Goal: Information Seeking & Learning: Learn about a topic

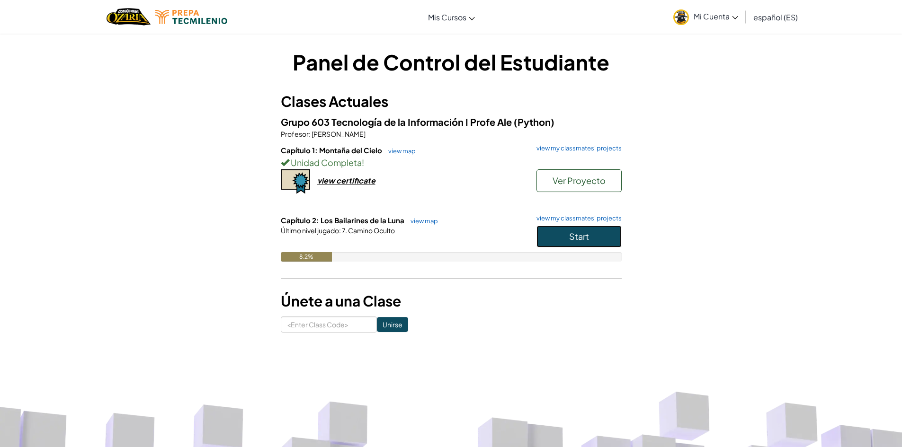
click at [576, 234] on span "Start" at bounding box center [579, 236] width 20 height 11
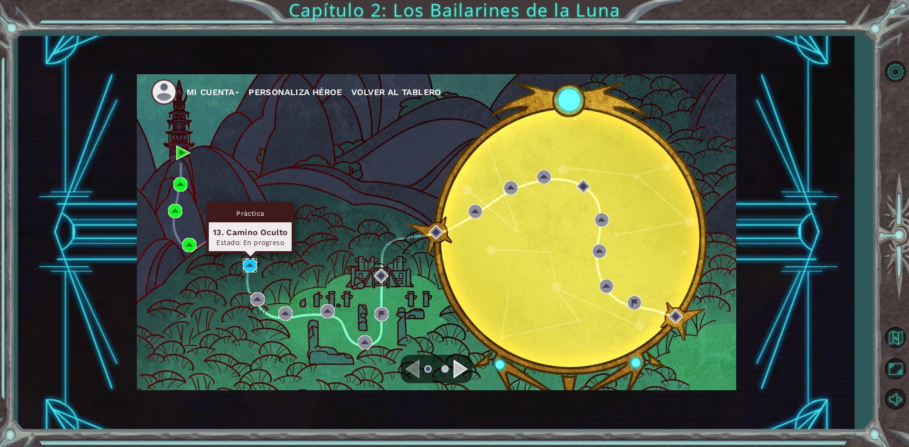
click at [244, 263] on img at bounding box center [250, 265] width 14 height 14
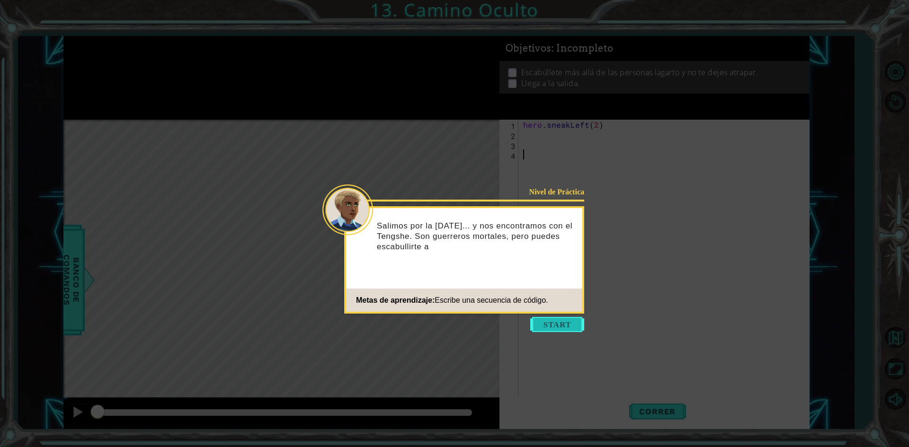
click at [569, 325] on button "Start" at bounding box center [557, 324] width 54 height 15
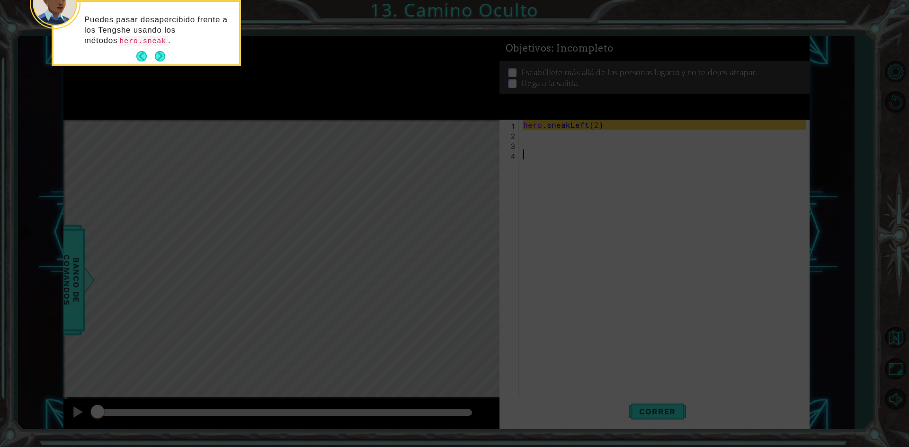
click at [162, 62] on button "Next" at bounding box center [159, 56] width 11 height 11
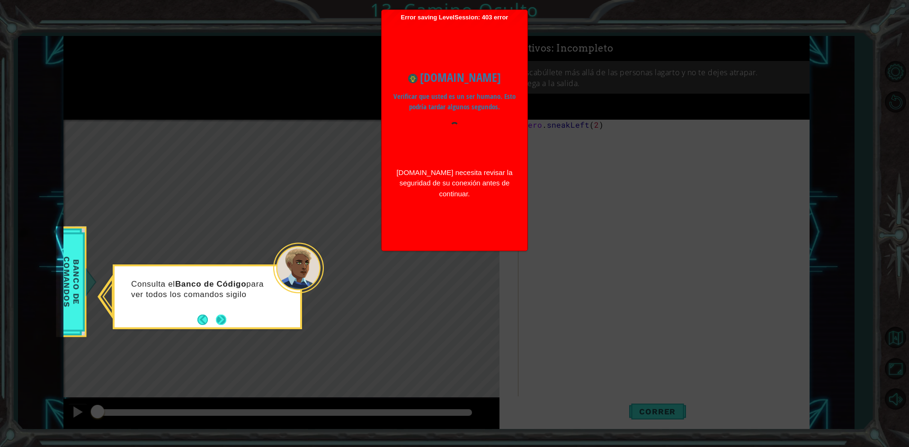
click at [222, 319] on button "Next" at bounding box center [221, 320] width 10 height 10
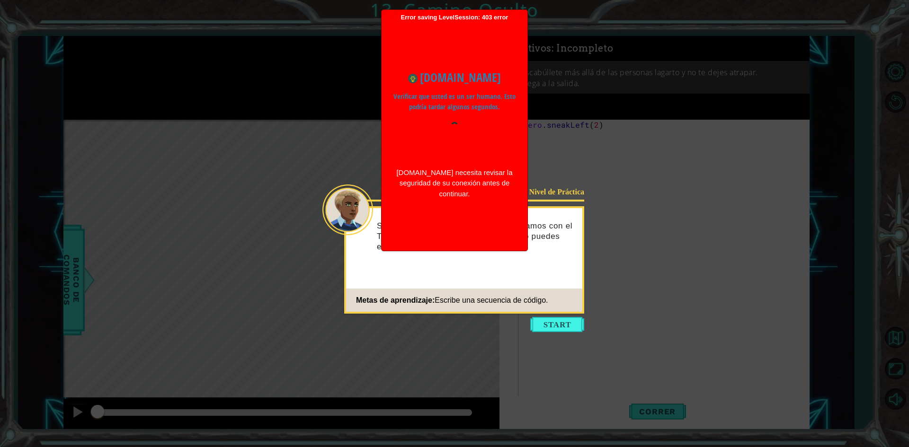
click at [561, 316] on icon at bounding box center [454, 223] width 909 height 447
click at [559, 323] on button "Start" at bounding box center [557, 324] width 54 height 15
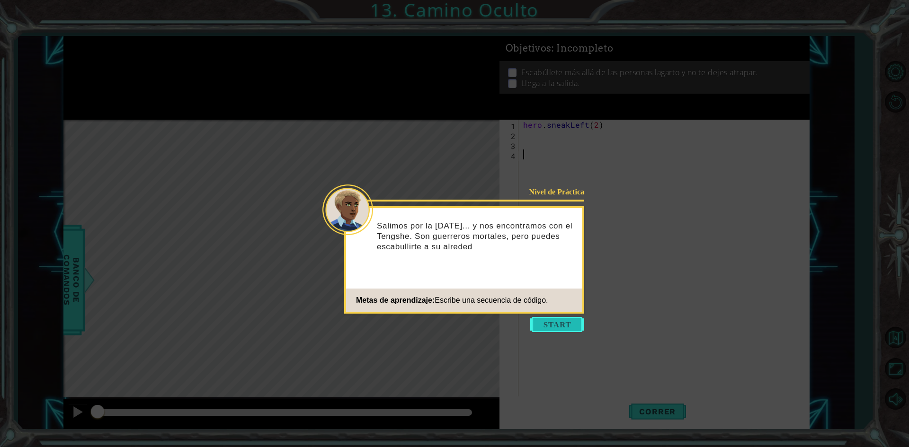
click at [581, 319] on button "Start" at bounding box center [557, 324] width 54 height 15
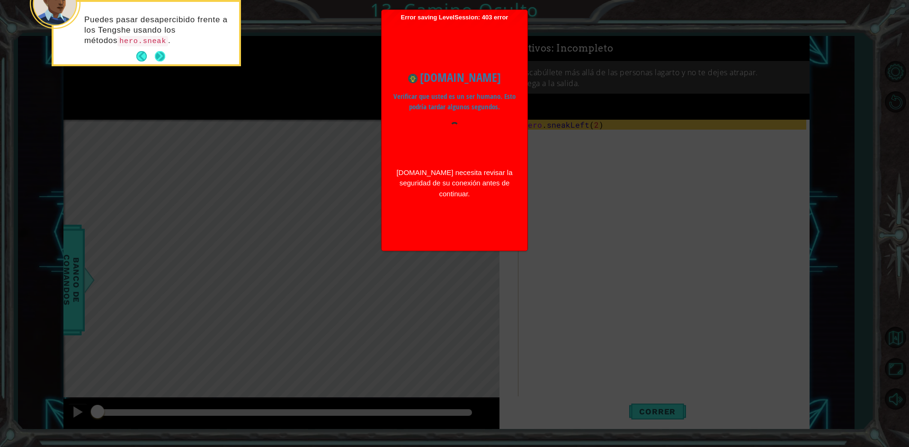
click at [158, 62] on button "Next" at bounding box center [159, 56] width 13 height 13
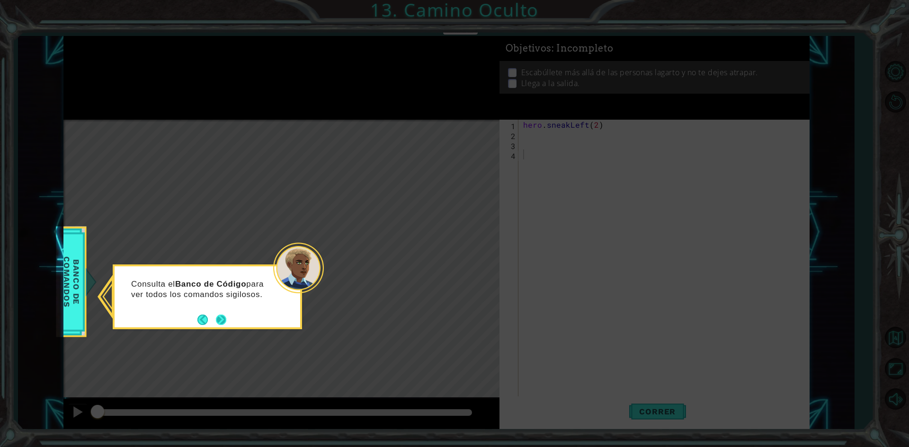
click at [216, 320] on button "Next" at bounding box center [221, 319] width 17 height 17
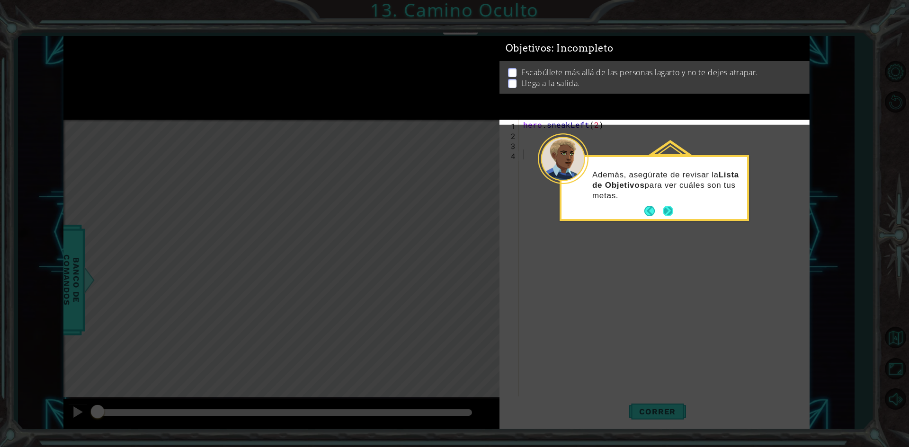
click at [665, 210] on button "Next" at bounding box center [667, 210] width 11 height 11
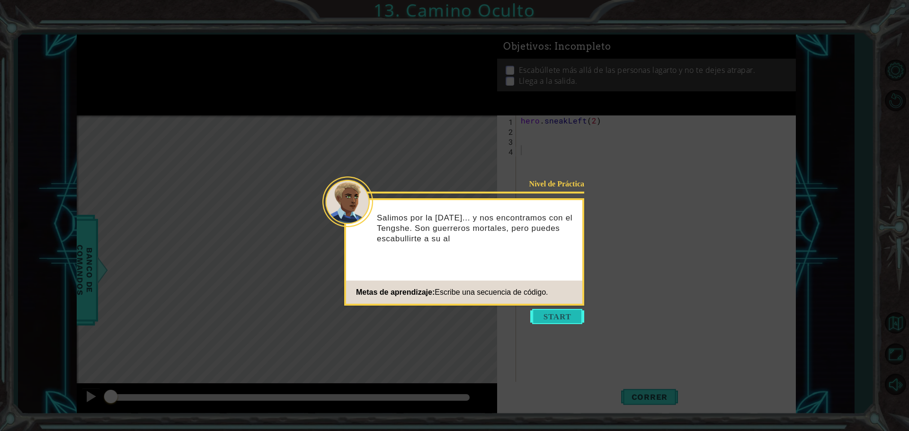
click at [549, 321] on button "Start" at bounding box center [557, 316] width 54 height 15
click at [554, 317] on button "Start" at bounding box center [557, 316] width 54 height 15
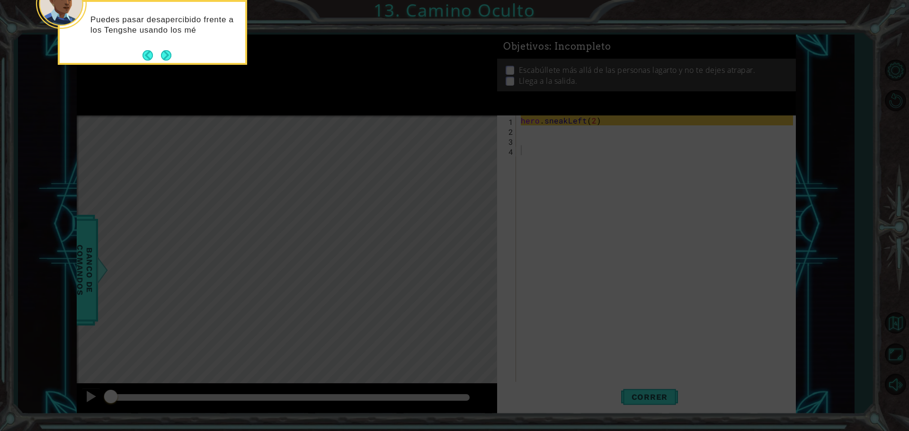
click at [161, 47] on div "Puedes pasar desapercibido frente a los Tengshe usando los mé" at bounding box center [153, 30] width 186 height 48
click at [169, 53] on button "Next" at bounding box center [166, 56] width 11 height 11
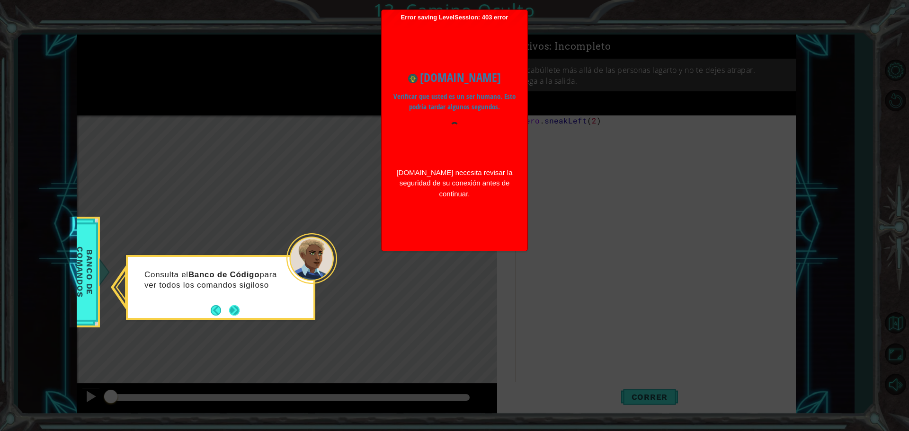
click at [234, 308] on button "Next" at bounding box center [234, 310] width 11 height 11
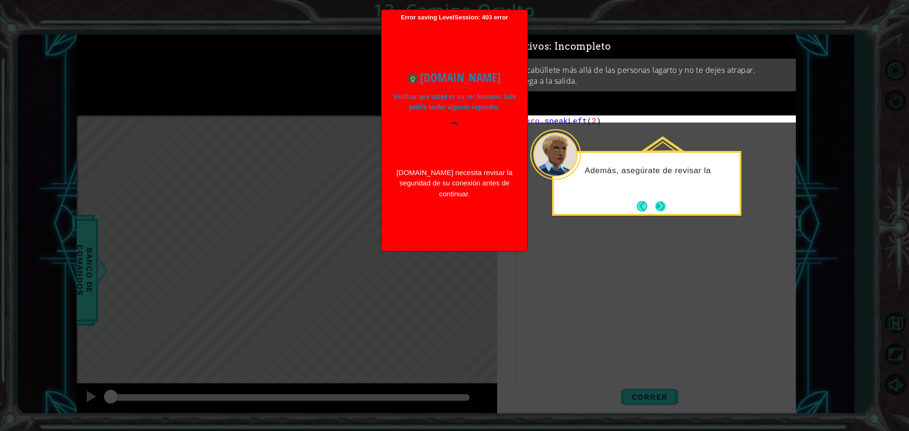
click at [655, 209] on button "Next" at bounding box center [660, 206] width 10 height 10
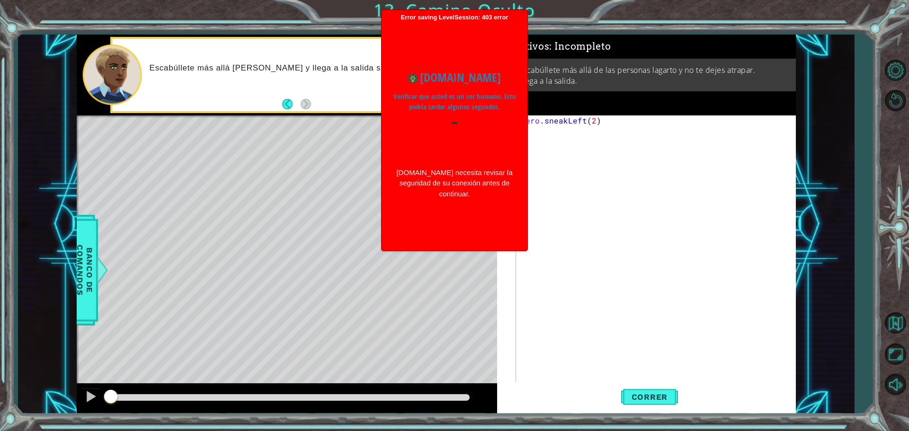
click at [558, 147] on div "hero . sneakLeft ( 2 )" at bounding box center [658, 259] width 279 height 288
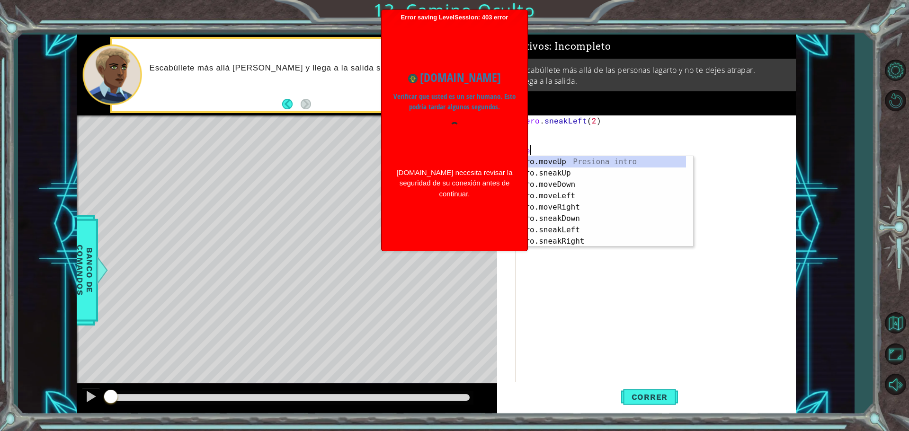
type textarea "h"
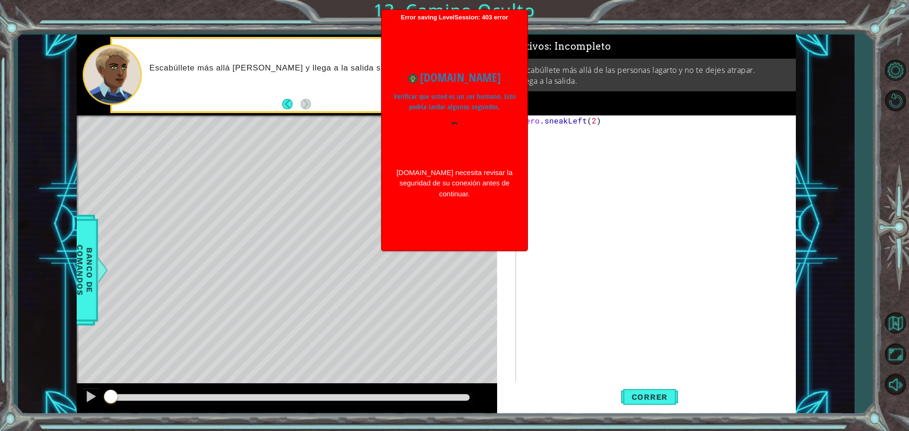
type textarea "hero.sneakLeft(2)"
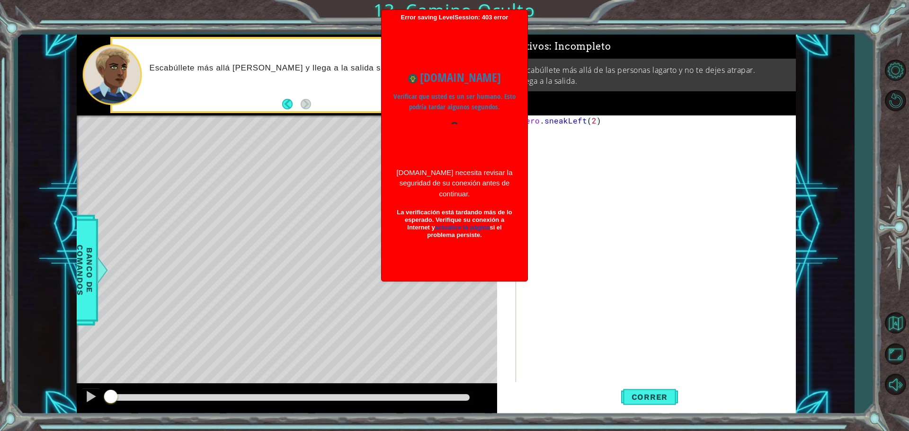
click at [557, 147] on div "hero . sneakLeft ( 2 )" at bounding box center [658, 259] width 279 height 288
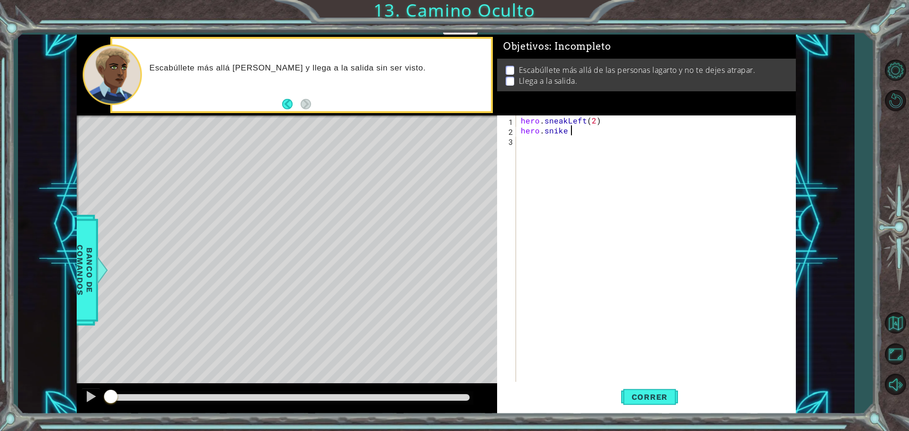
scroll to position [0, 3]
type textarea "hero.snike"
click at [633, 404] on button "Correr" at bounding box center [649, 397] width 57 height 30
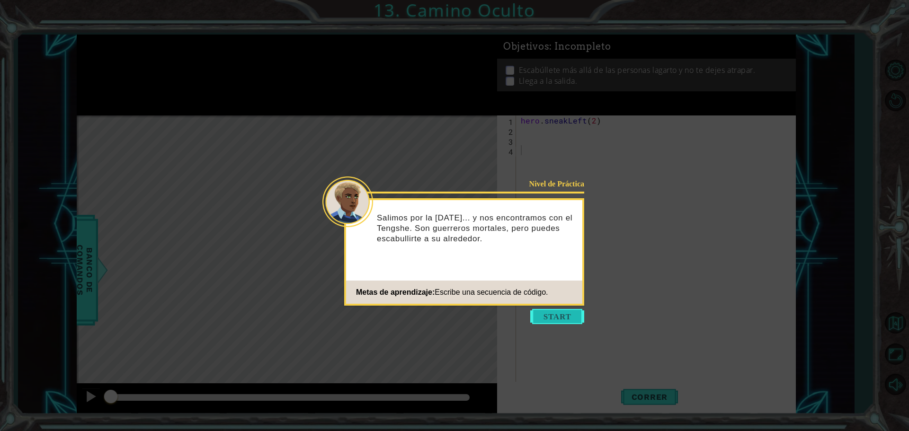
click at [563, 309] on button "Start" at bounding box center [557, 316] width 54 height 15
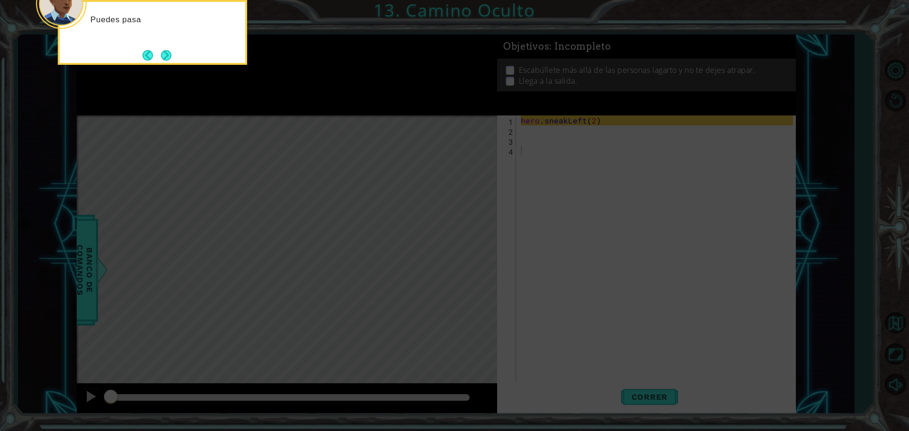
click at [564, 294] on icon at bounding box center [454, 64] width 909 height 733
click at [165, 61] on button "Next" at bounding box center [166, 55] width 11 height 11
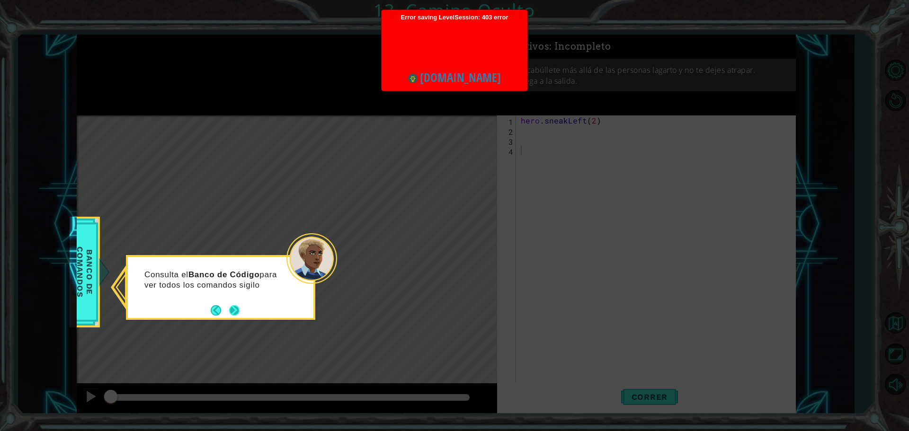
click at [239, 312] on button "Next" at bounding box center [235, 310] width 12 height 12
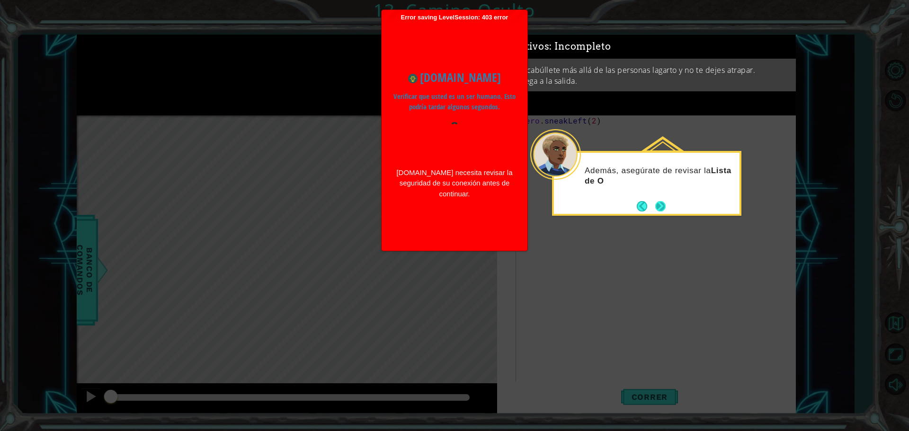
click at [656, 205] on button "Next" at bounding box center [660, 206] width 11 height 11
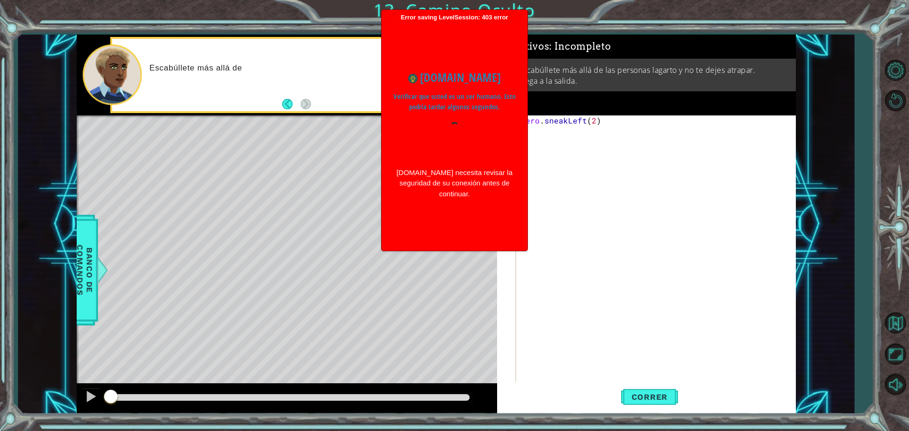
click at [559, 133] on div "hero . sneakLeft ( 2 )" at bounding box center [658, 259] width 279 height 288
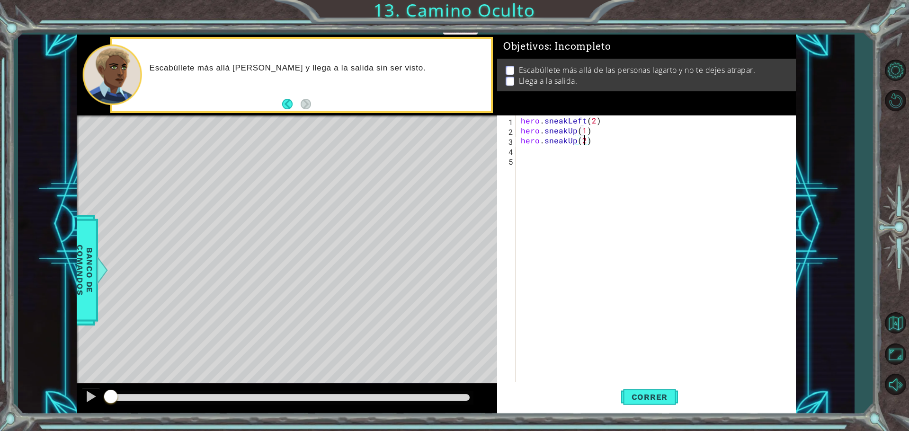
scroll to position [0, 4]
type textarea "hero.sneakUp(2)"
click at [663, 397] on span "Correr" at bounding box center [649, 396] width 55 height 9
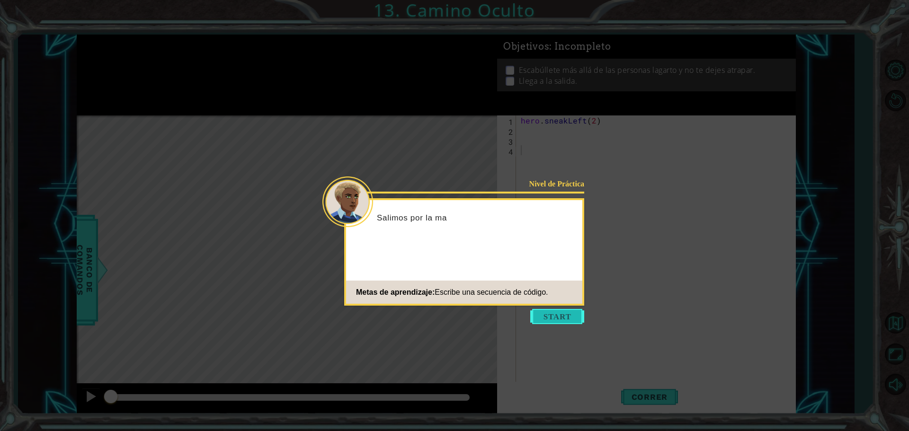
click at [560, 311] on button "Start" at bounding box center [557, 316] width 54 height 15
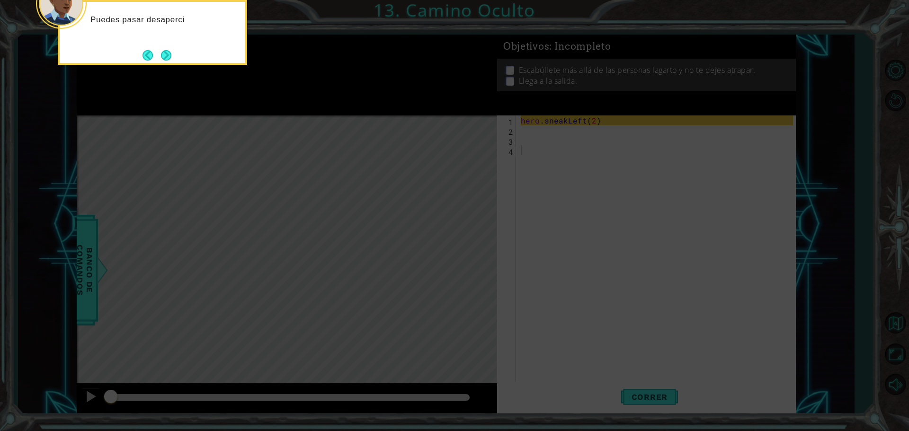
click at [550, 141] on icon at bounding box center [454, 64] width 909 height 733
click at [549, 145] on icon at bounding box center [454, 64] width 909 height 733
click at [550, 150] on icon at bounding box center [454, 64] width 909 height 733
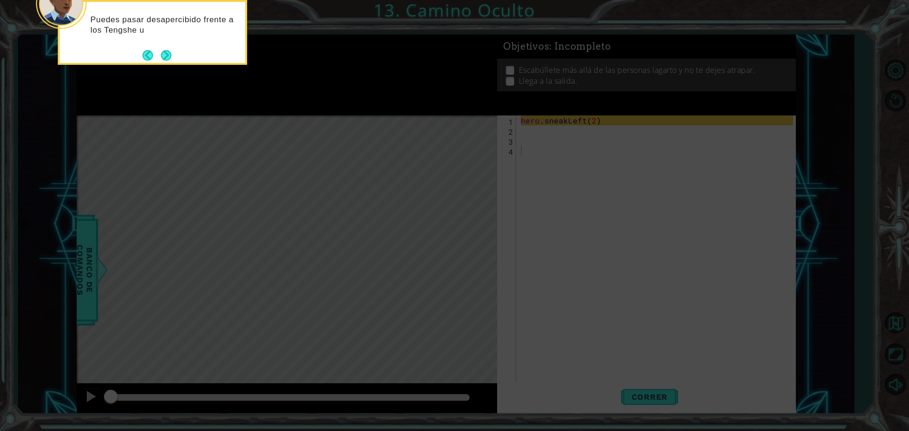
click at [551, 157] on icon at bounding box center [454, 64] width 909 height 733
click at [160, 51] on button "Next" at bounding box center [166, 56] width 13 height 13
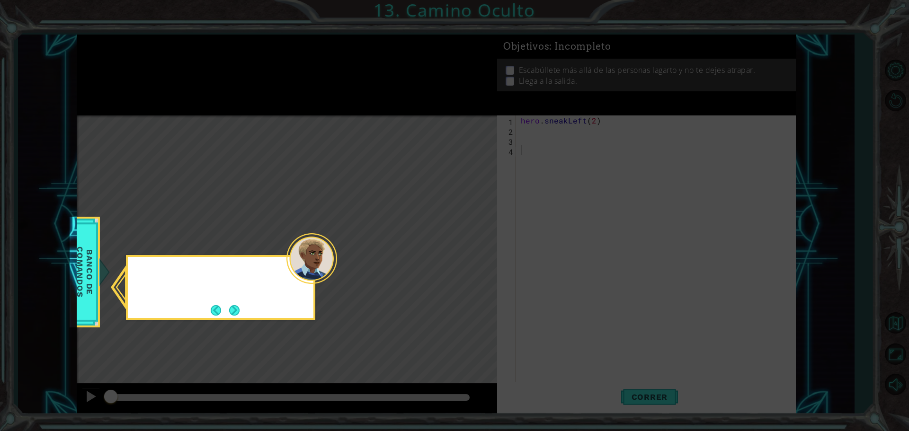
click at [159, 51] on icon at bounding box center [454, 215] width 909 height 431
click at [160, 51] on icon at bounding box center [454, 215] width 909 height 431
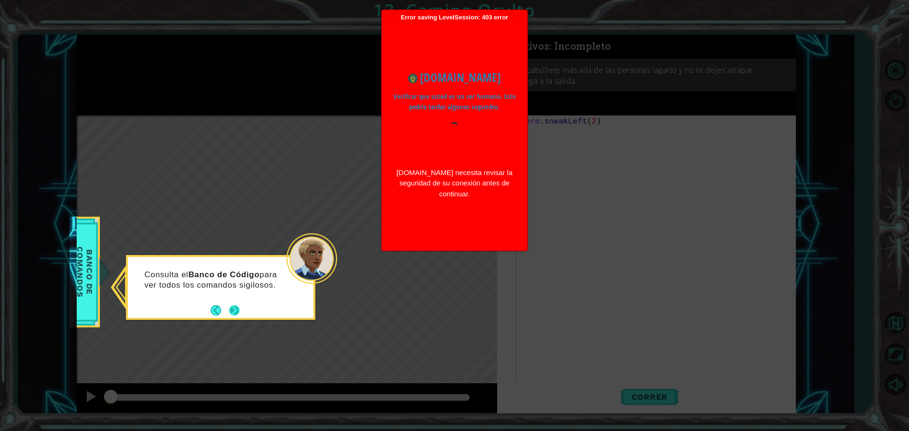
click at [233, 312] on button "Next" at bounding box center [234, 310] width 11 height 11
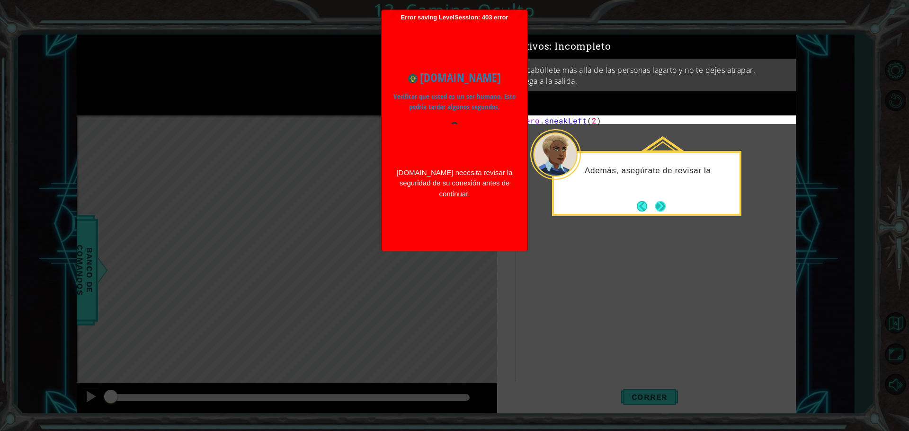
click at [661, 206] on button "Next" at bounding box center [660, 206] width 18 height 18
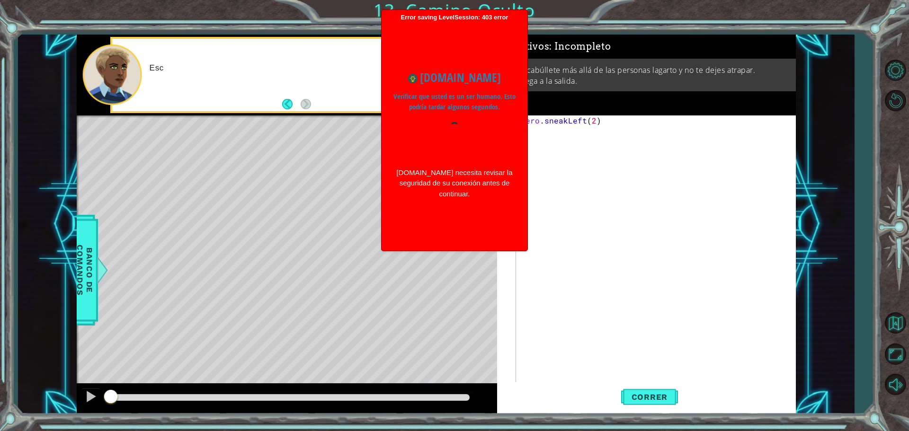
click at [555, 132] on div "hero . sneakLeft ( 2 )" at bounding box center [658, 259] width 279 height 288
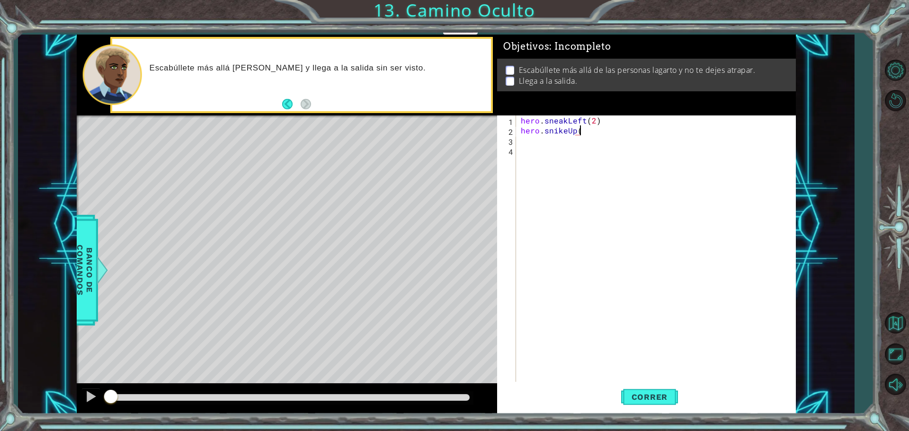
scroll to position [0, 3]
type textarea "hero.snikeUp(2)"
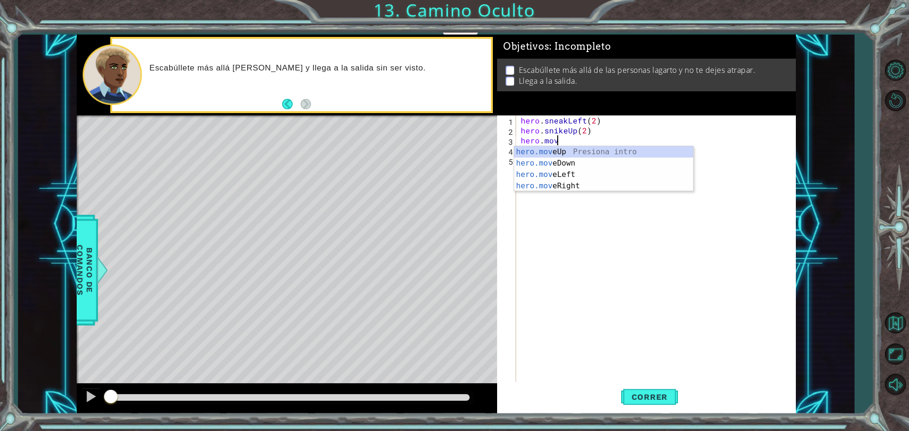
type textarea "hero.move"
